Goal: Complete application form: Complete application form

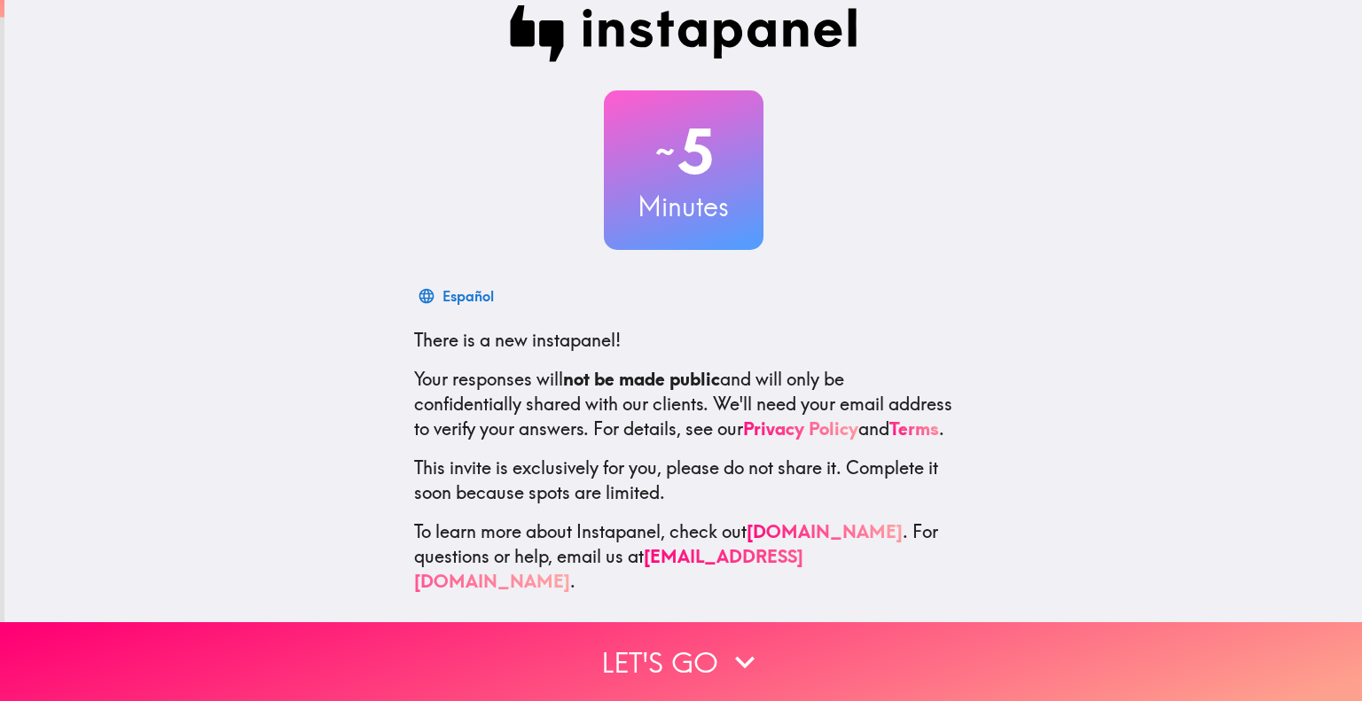
scroll to position [35, 0]
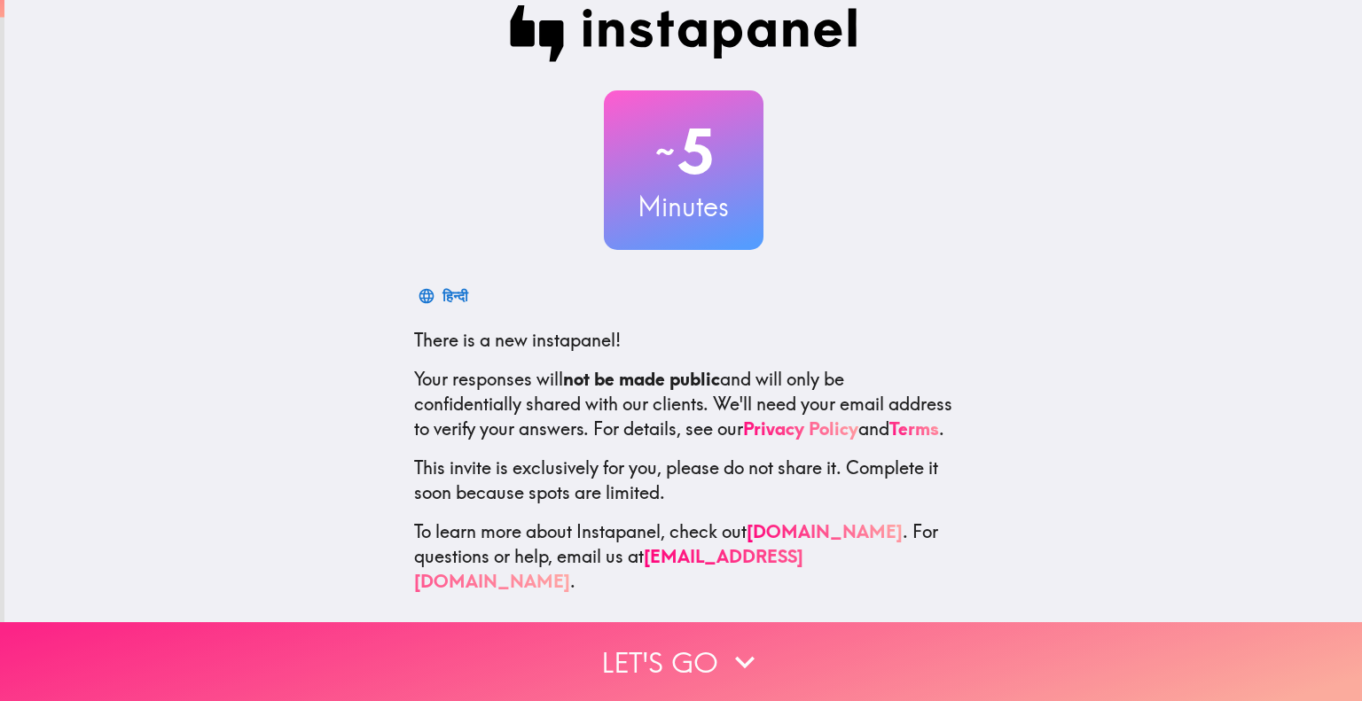
click at [615, 648] on button "Let's go" at bounding box center [681, 661] width 1362 height 79
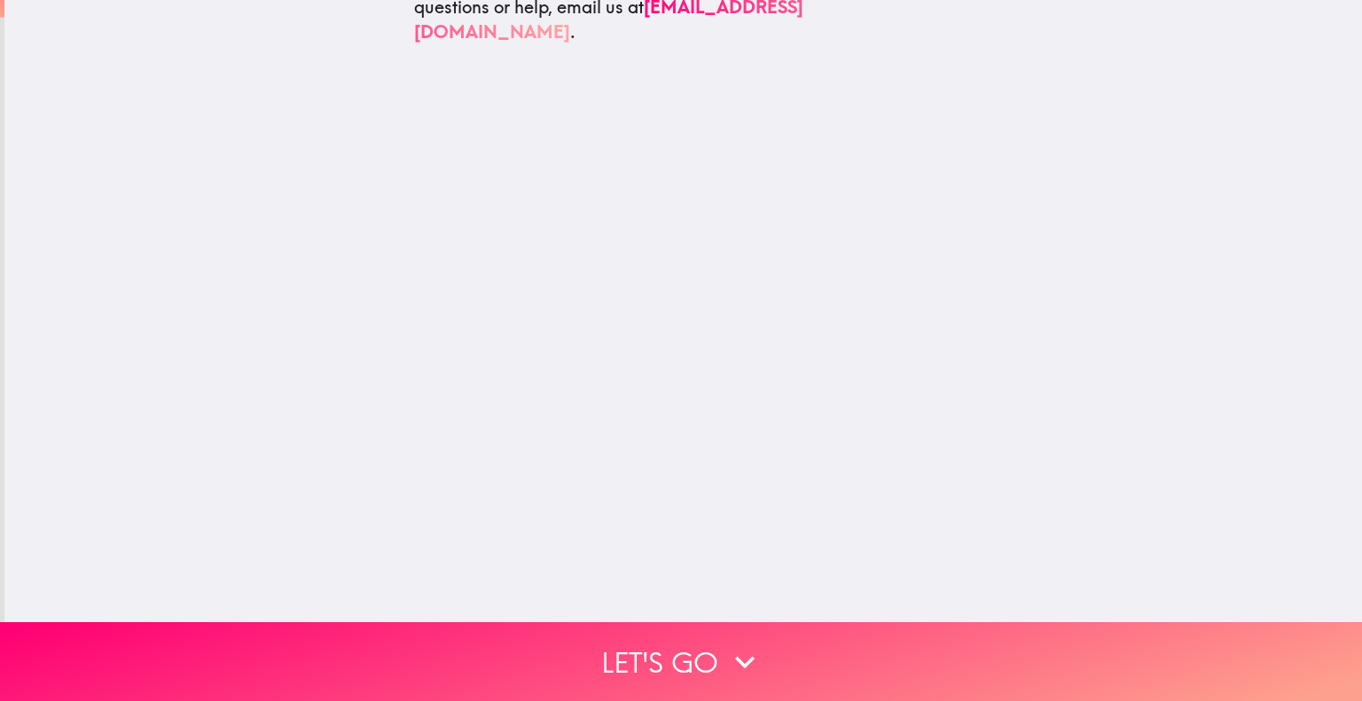
scroll to position [0, 0]
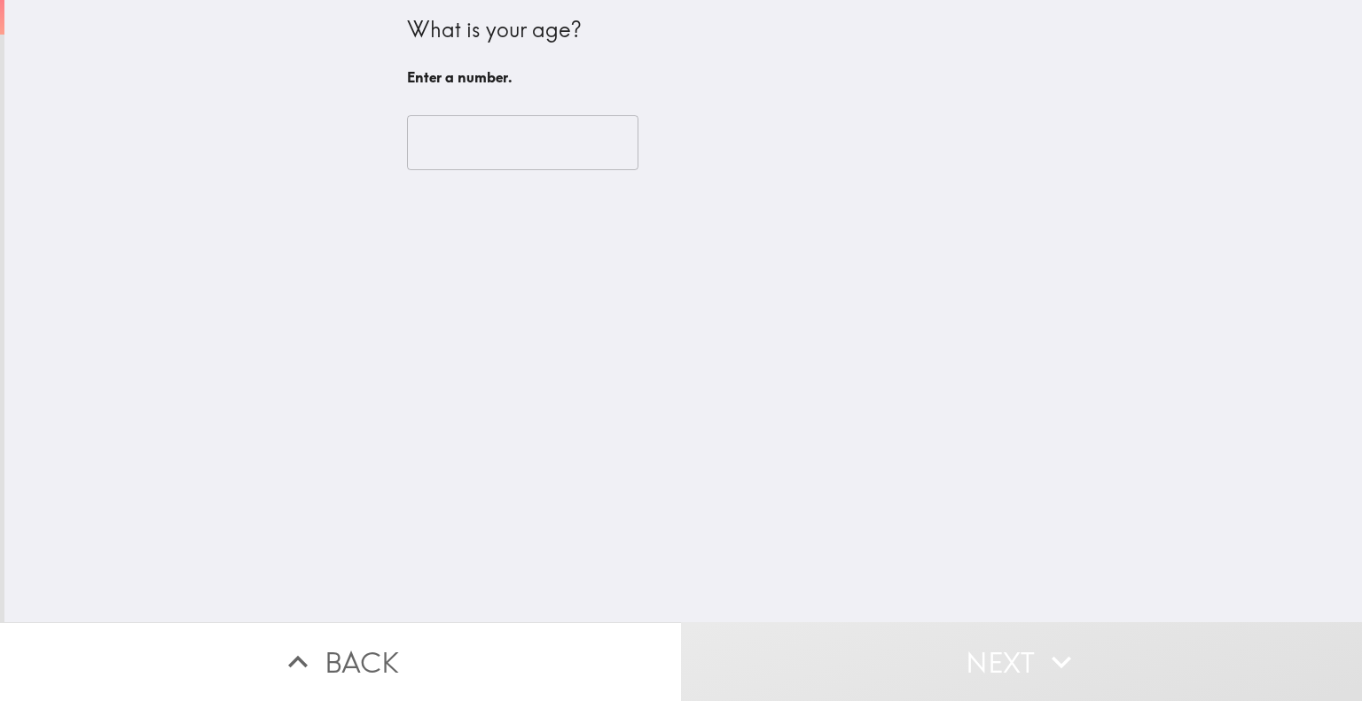
click at [432, 151] on input "number" at bounding box center [522, 142] width 231 height 55
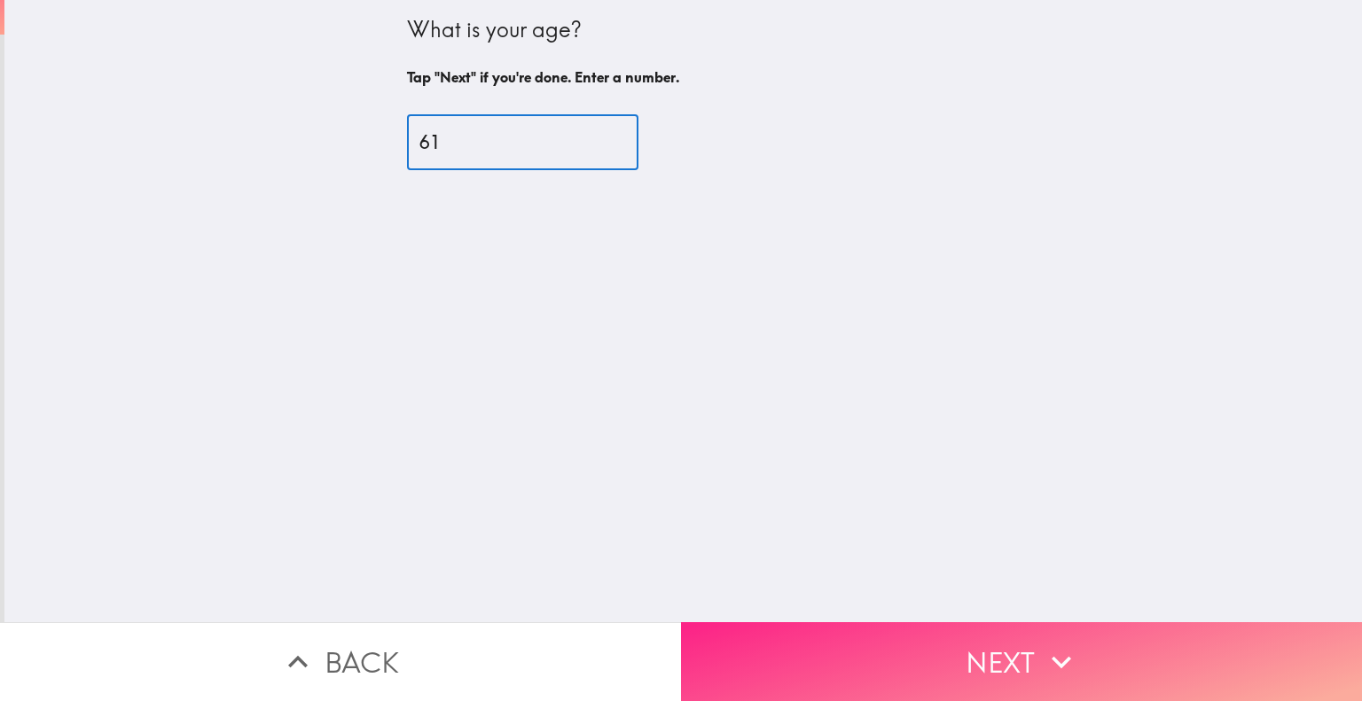
type input "61"
click at [979, 658] on button "Next" at bounding box center [1021, 661] width 681 height 79
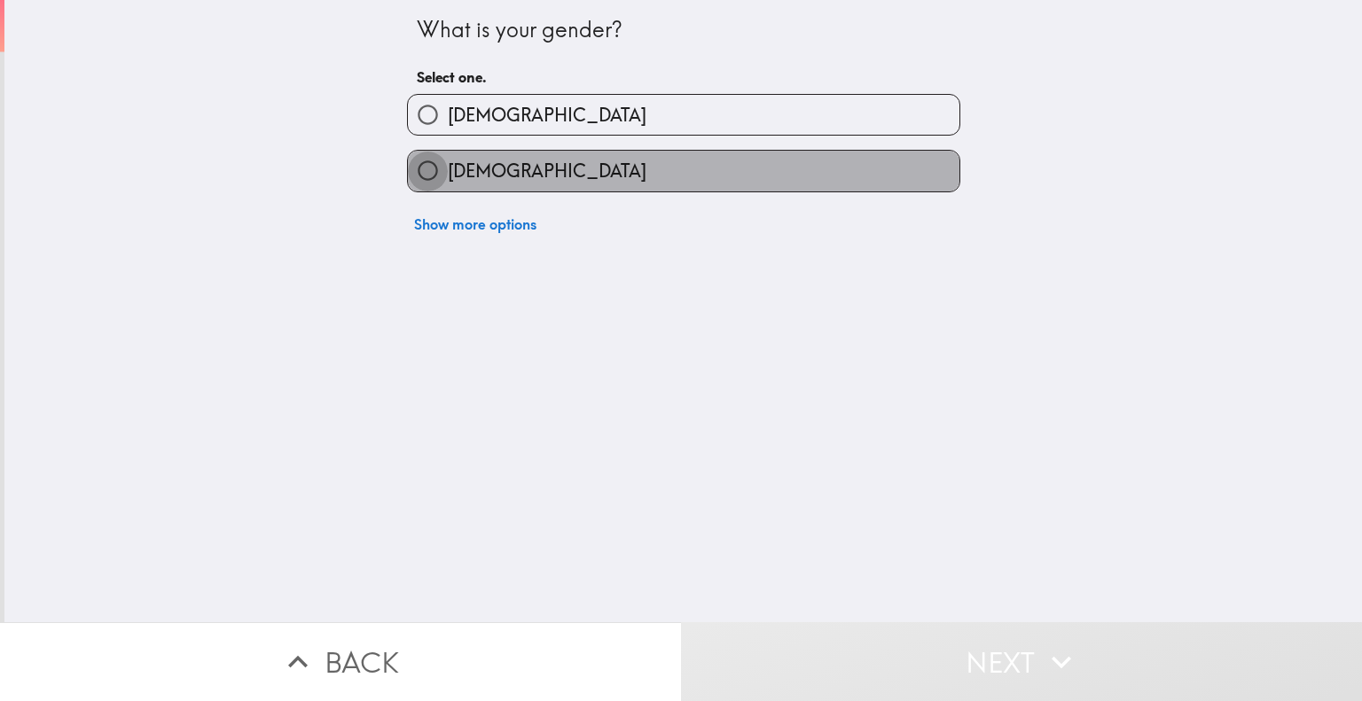
click at [415, 168] on input "[DEMOGRAPHIC_DATA]" at bounding box center [428, 171] width 40 height 40
radio input "true"
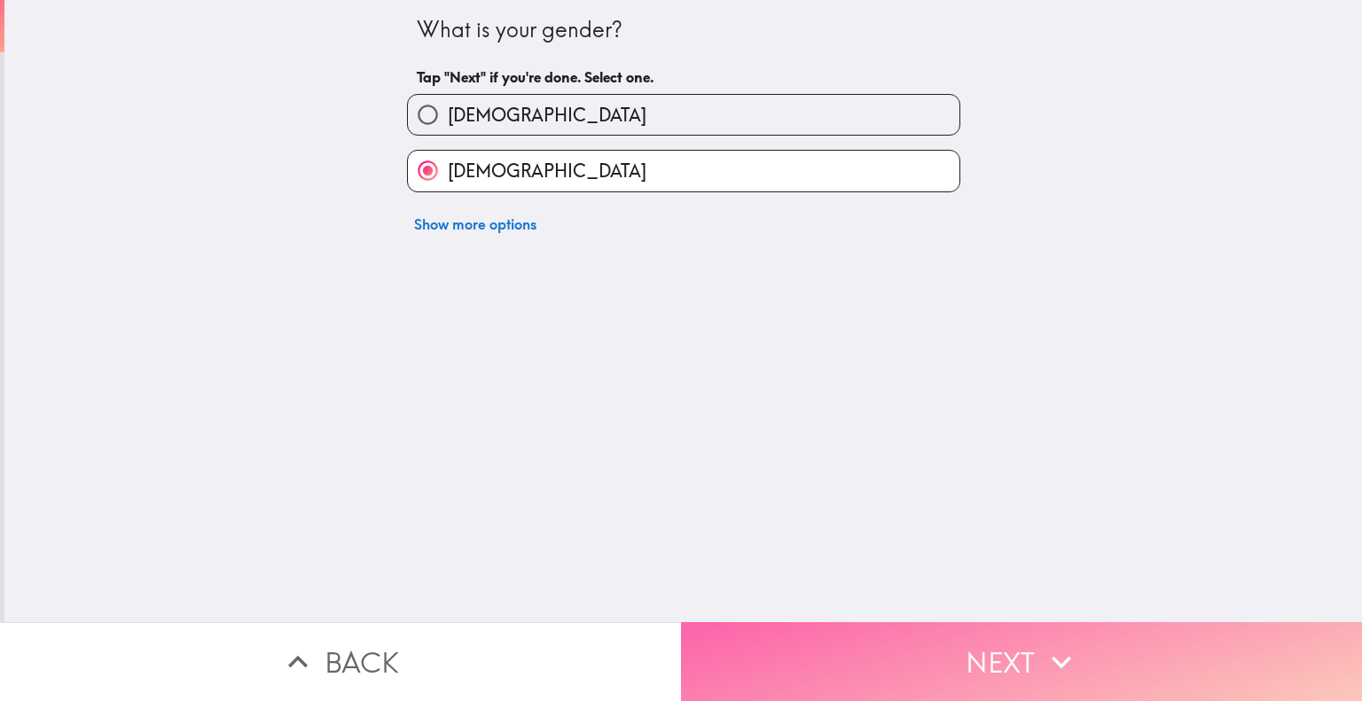
click at [1005, 645] on button "Next" at bounding box center [1021, 661] width 681 height 79
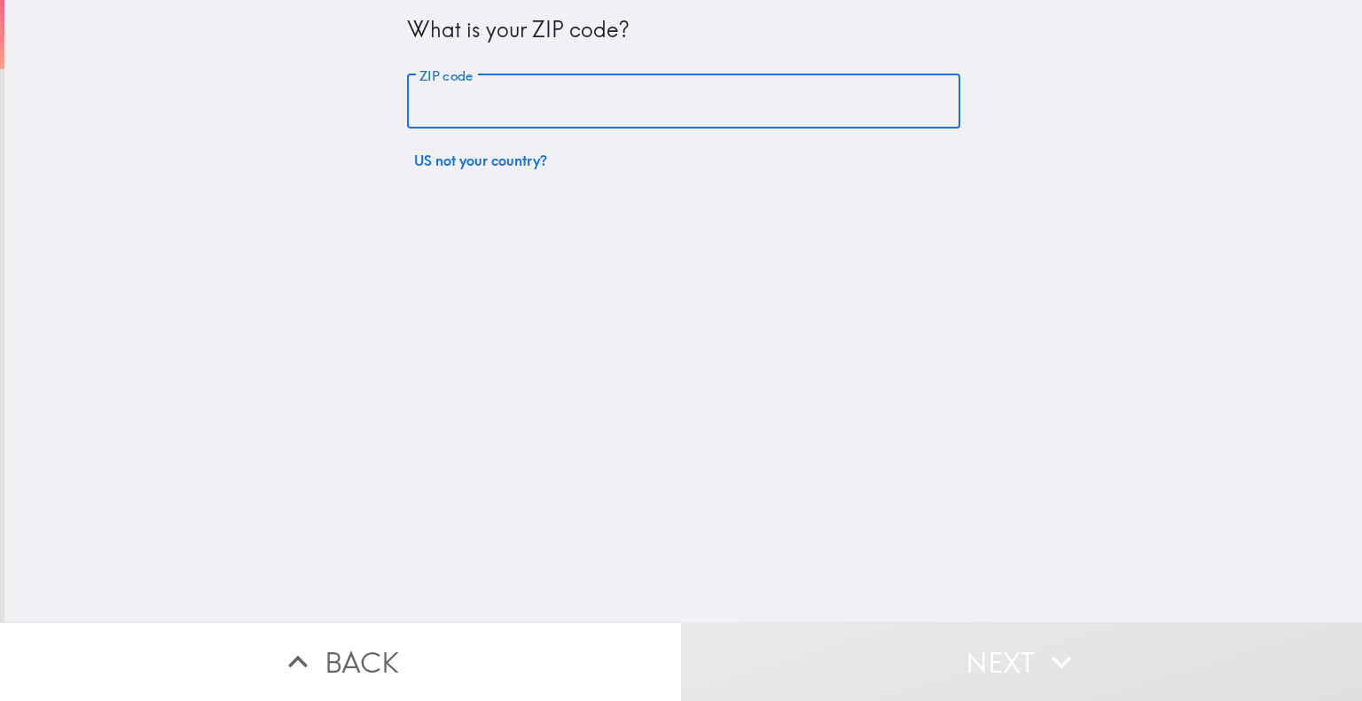
click at [516, 83] on input "ZIP code" at bounding box center [683, 101] width 553 height 55
type input "18840"
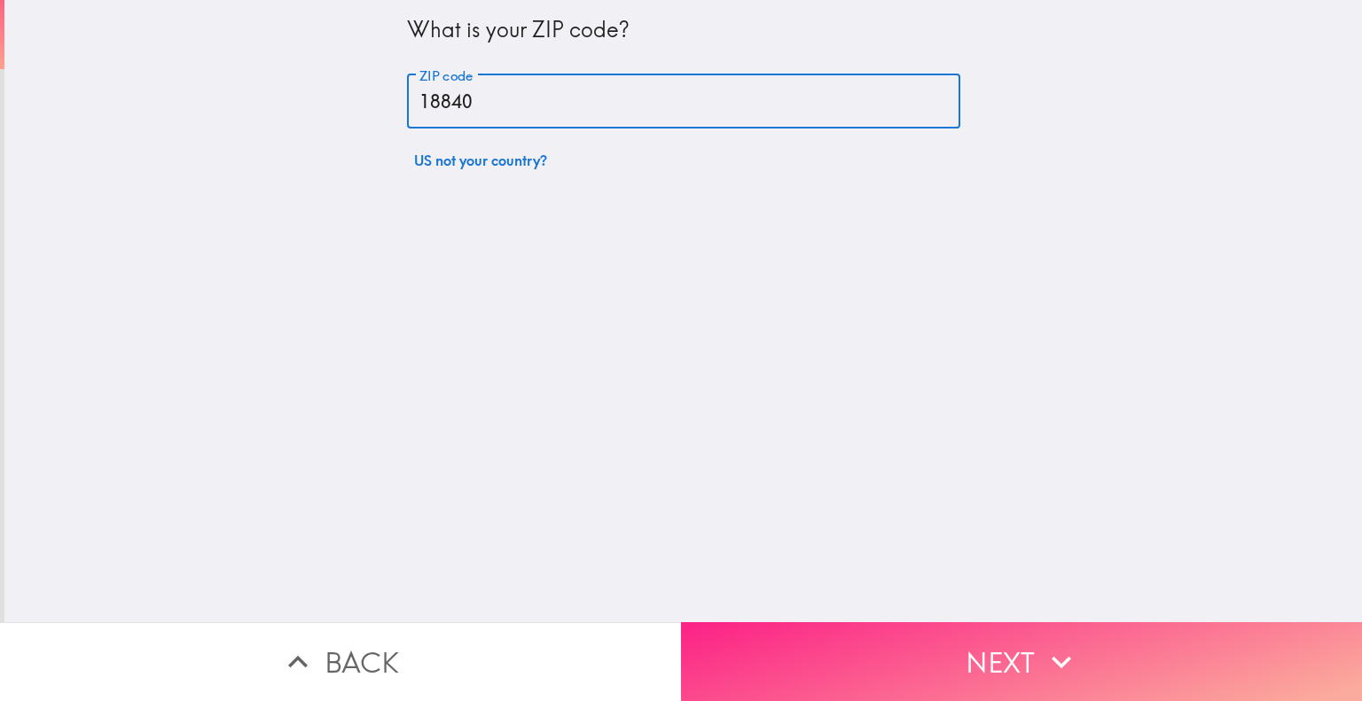
click at [969, 648] on button "Next" at bounding box center [1021, 661] width 681 height 79
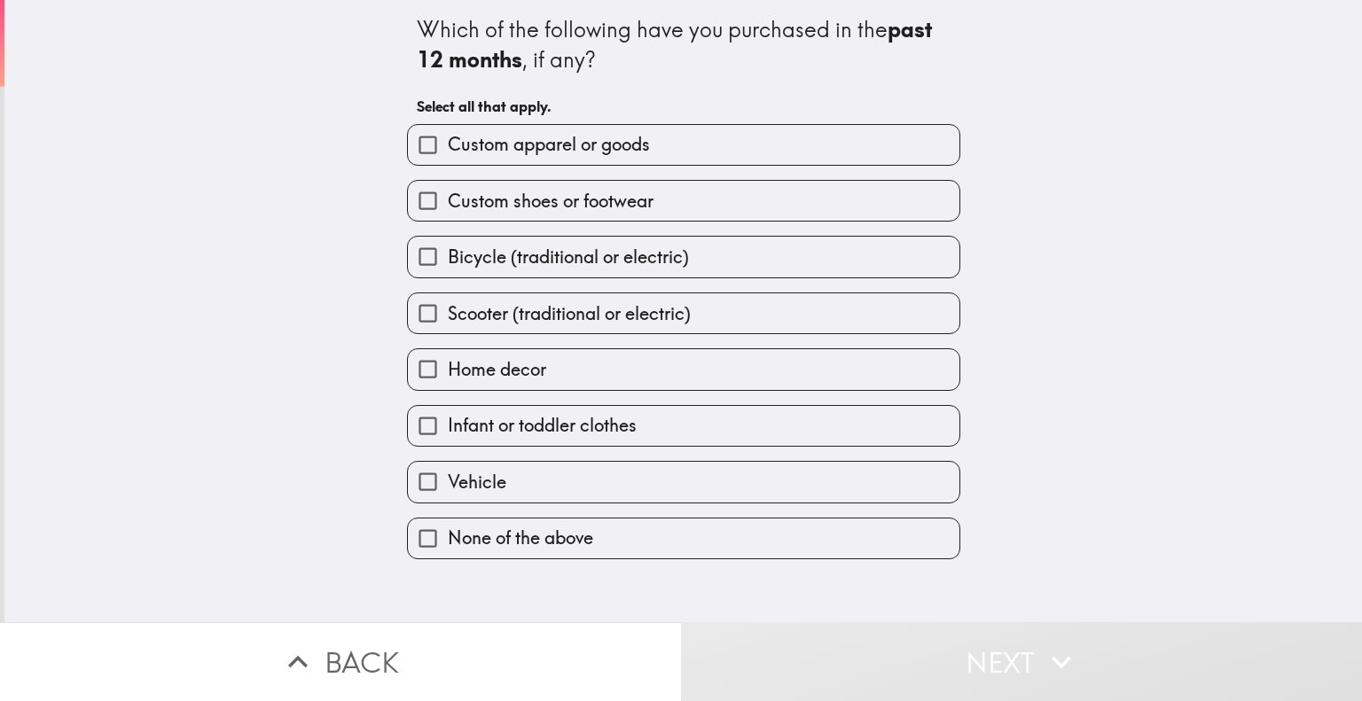
click at [410, 368] on input "Home decor" at bounding box center [428, 369] width 40 height 40
checkbox input "true"
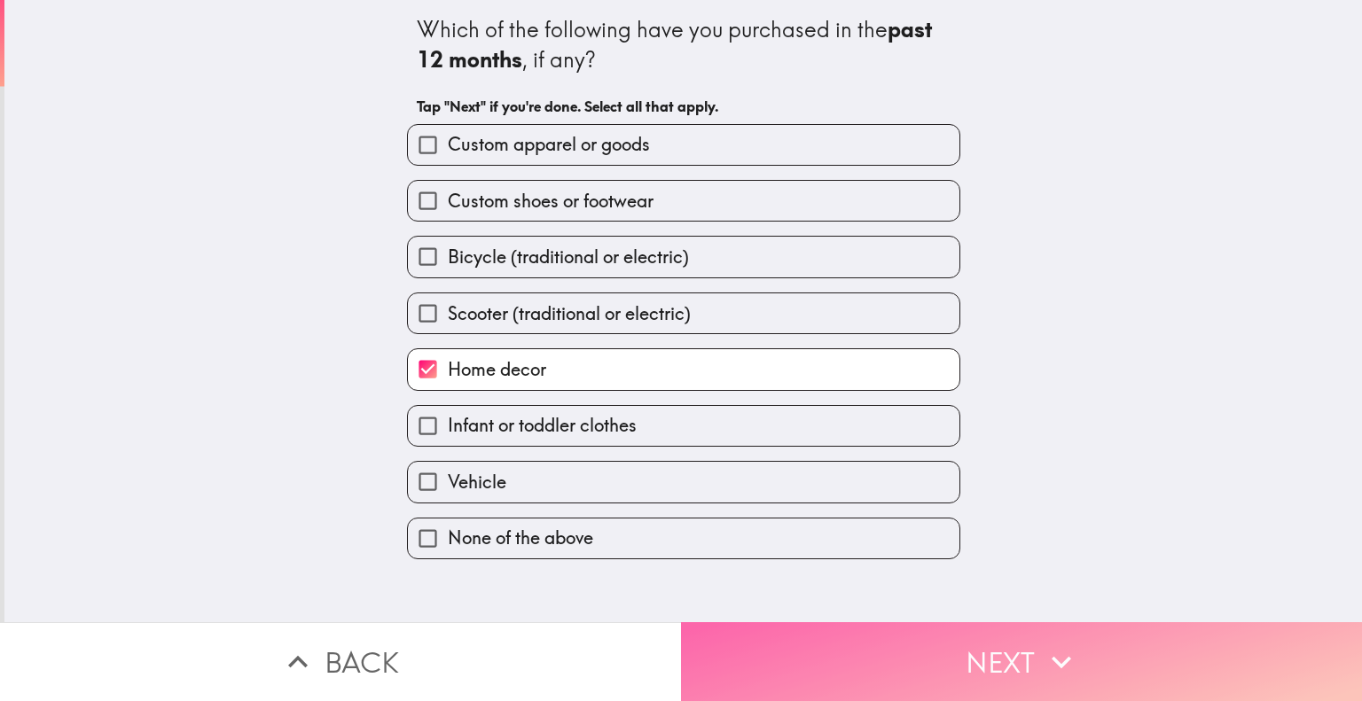
click at [913, 638] on button "Next" at bounding box center [1021, 661] width 681 height 79
